Goal: Find contact information: Find contact information

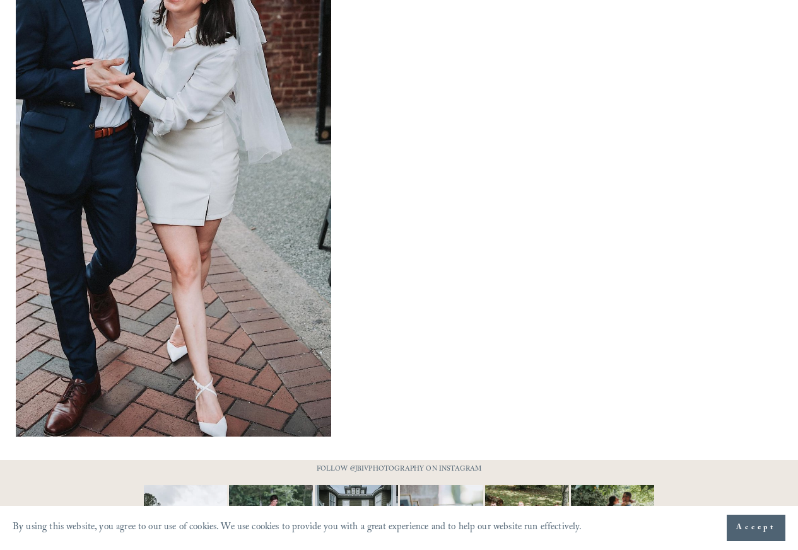
scroll to position [1148, 0]
